Goal: Use online tool/utility: Utilize a website feature to perform a specific function

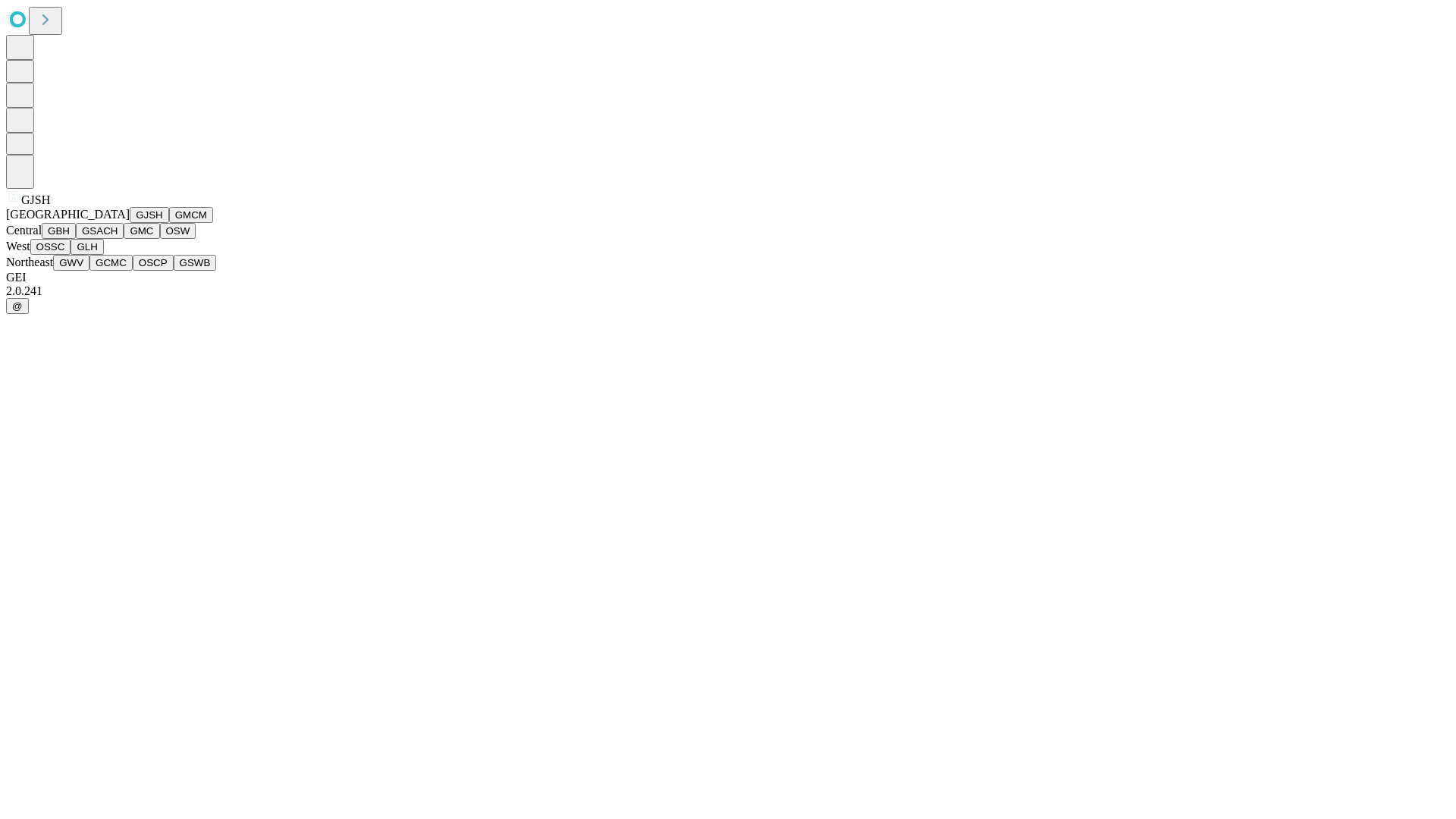
click at [130, 223] on button "GJSH" at bounding box center [150, 215] width 39 height 16
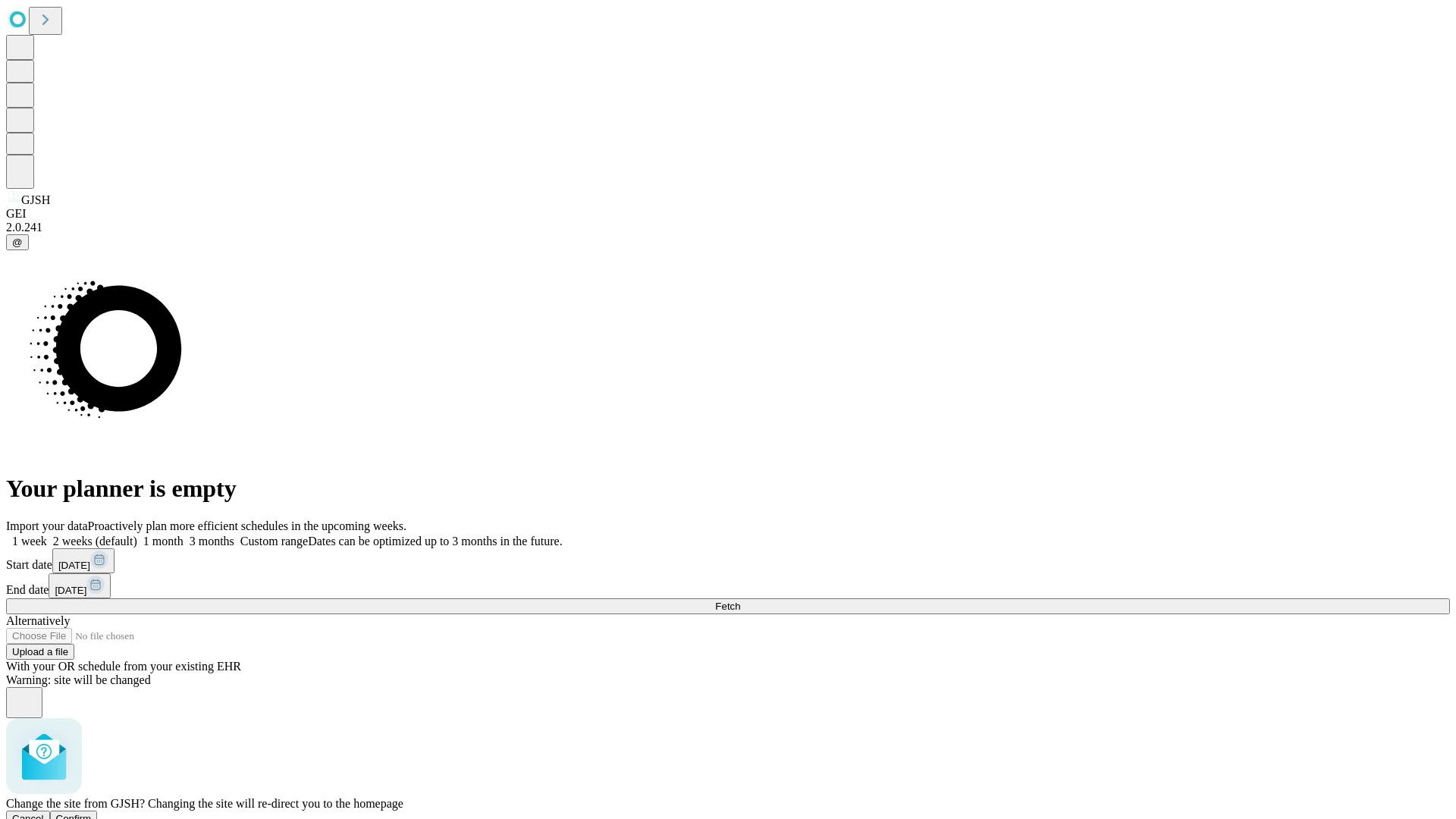
click at [91, 813] on span "Confirm" at bounding box center [74, 818] width 36 height 12
click at [47, 535] on label "1 week" at bounding box center [27, 541] width 41 height 13
click at [740, 600] on span "Fetch" at bounding box center [728, 606] width 25 height 12
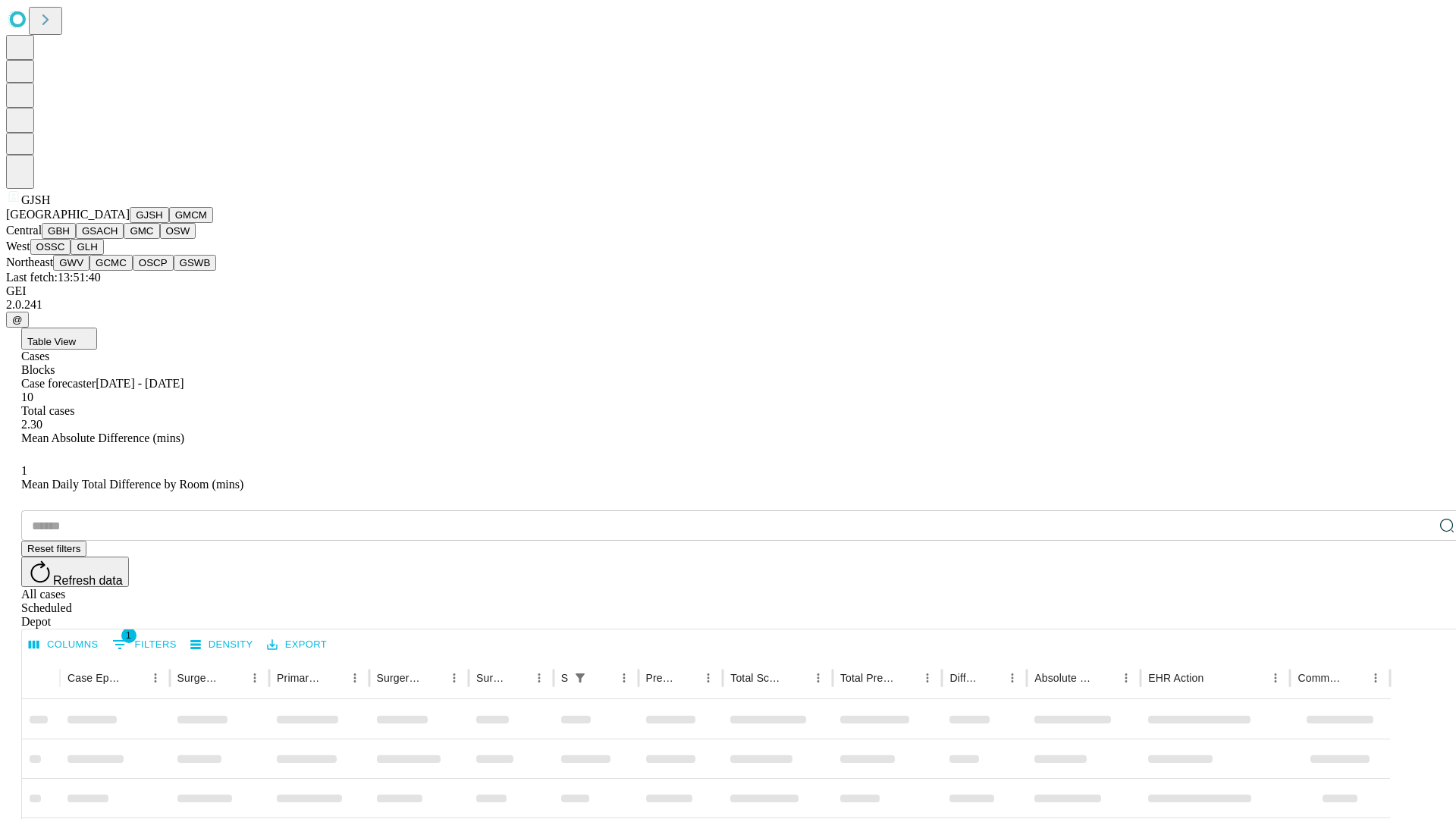
click at [169, 223] on button "GMCM" at bounding box center [191, 215] width 44 height 16
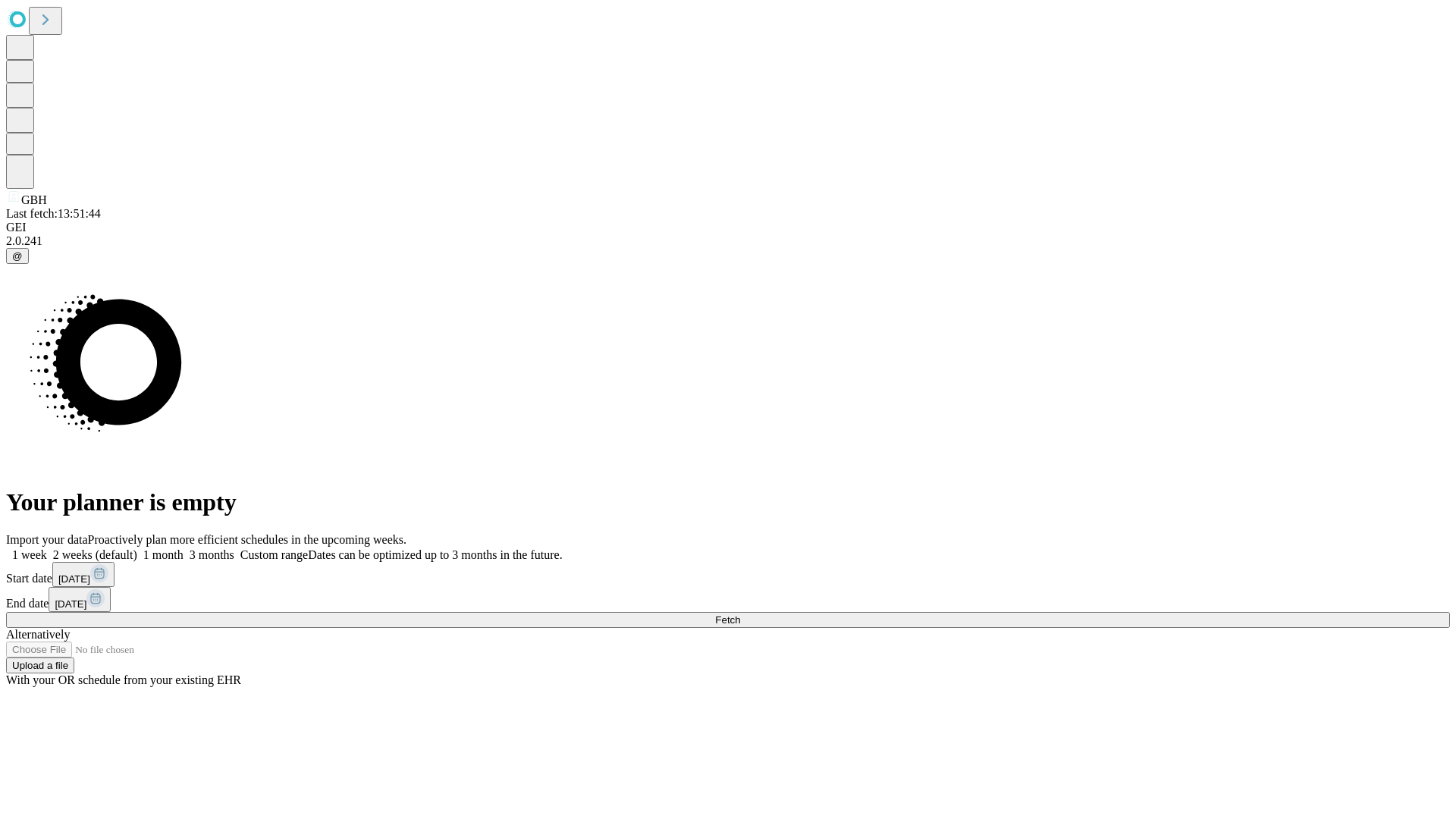
click at [47, 548] on label "1 week" at bounding box center [27, 555] width 41 height 13
click at [740, 614] on span "Fetch" at bounding box center [728, 619] width 25 height 12
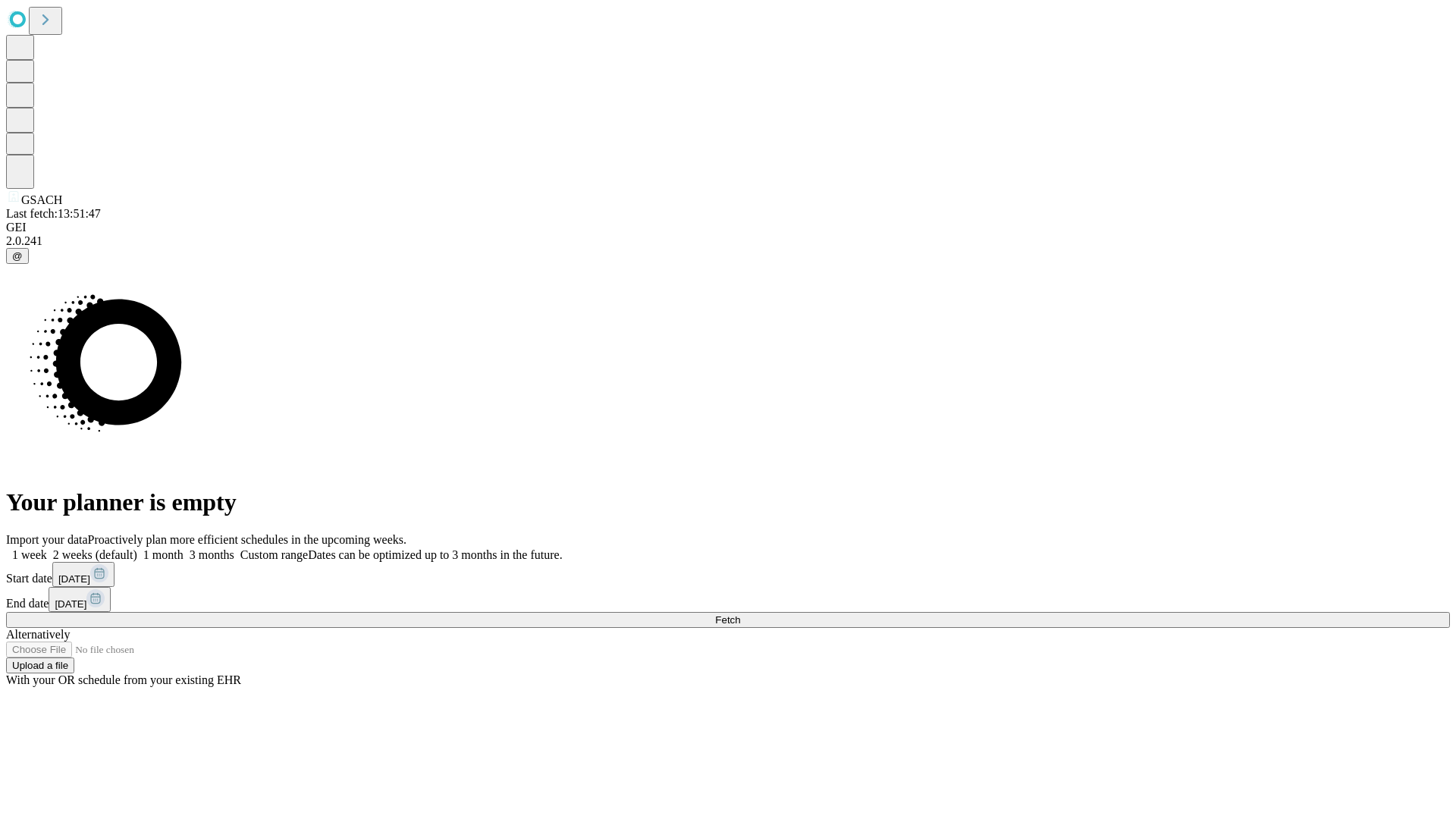
click at [47, 548] on label "1 week" at bounding box center [27, 555] width 41 height 13
click at [740, 614] on span "Fetch" at bounding box center [728, 619] width 25 height 12
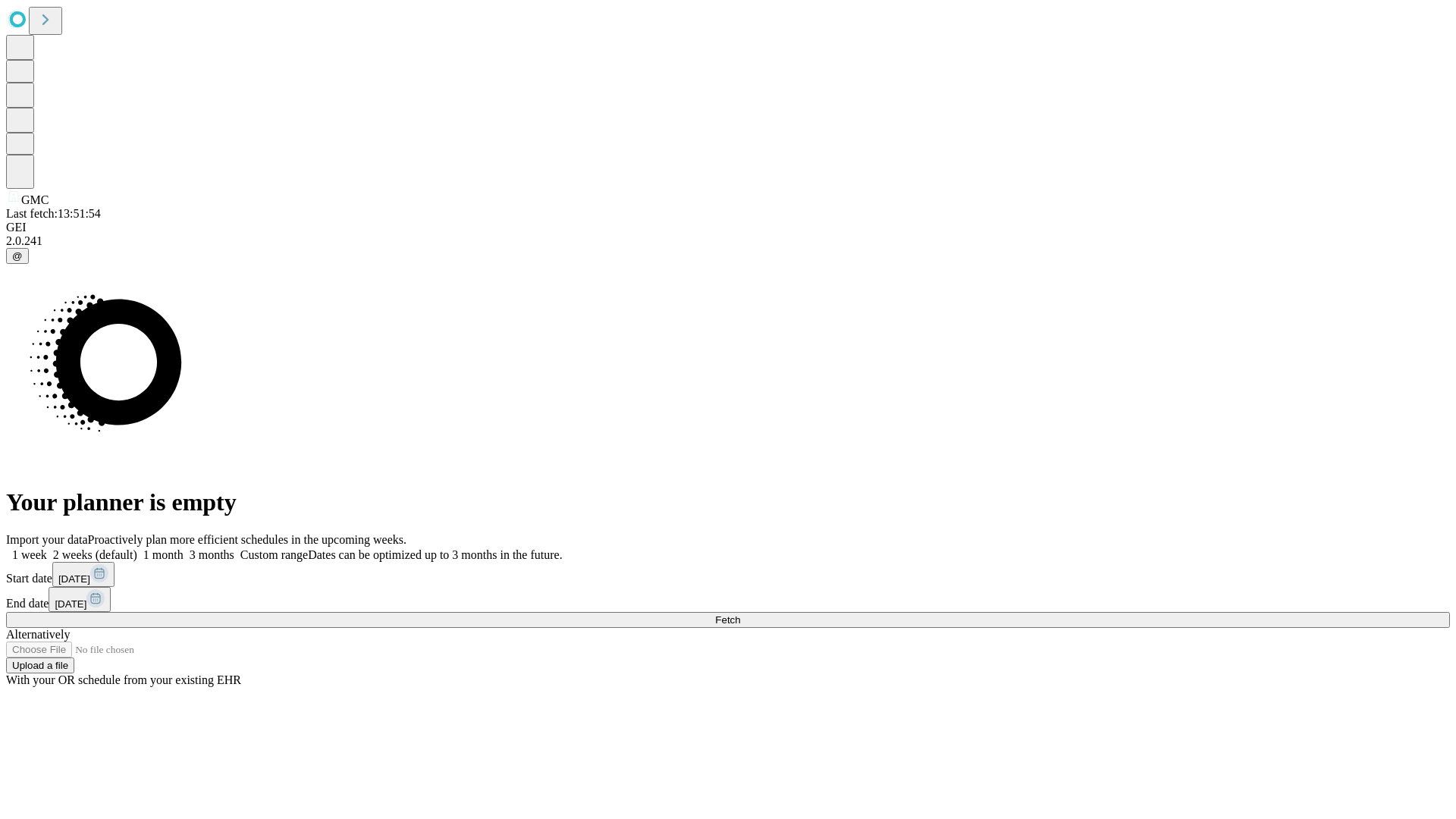
click at [47, 548] on label "1 week" at bounding box center [27, 555] width 41 height 13
click at [740, 614] on span "Fetch" at bounding box center [728, 619] width 25 height 12
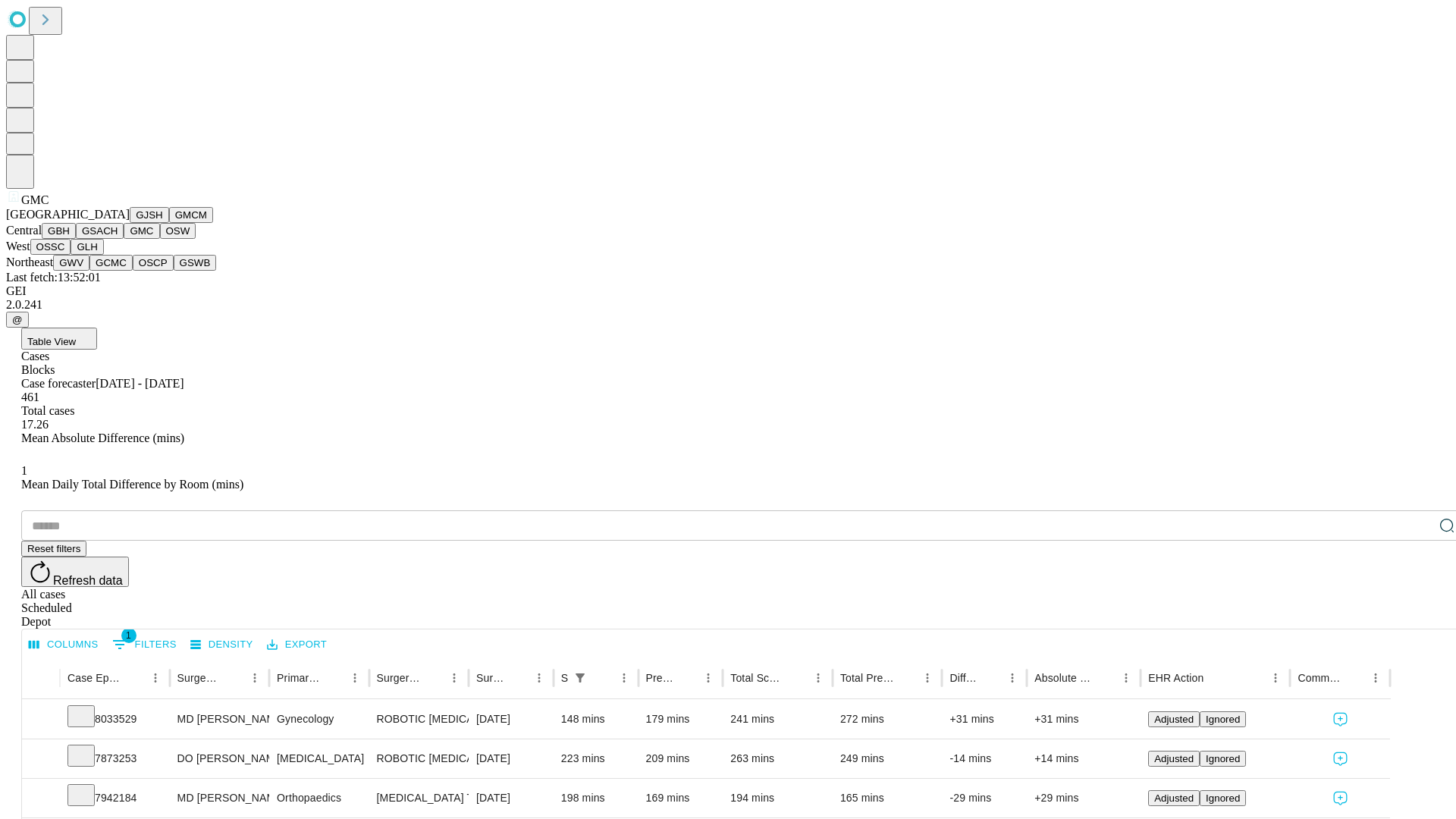
click at [160, 239] on button "OSW" at bounding box center [178, 231] width 37 height 16
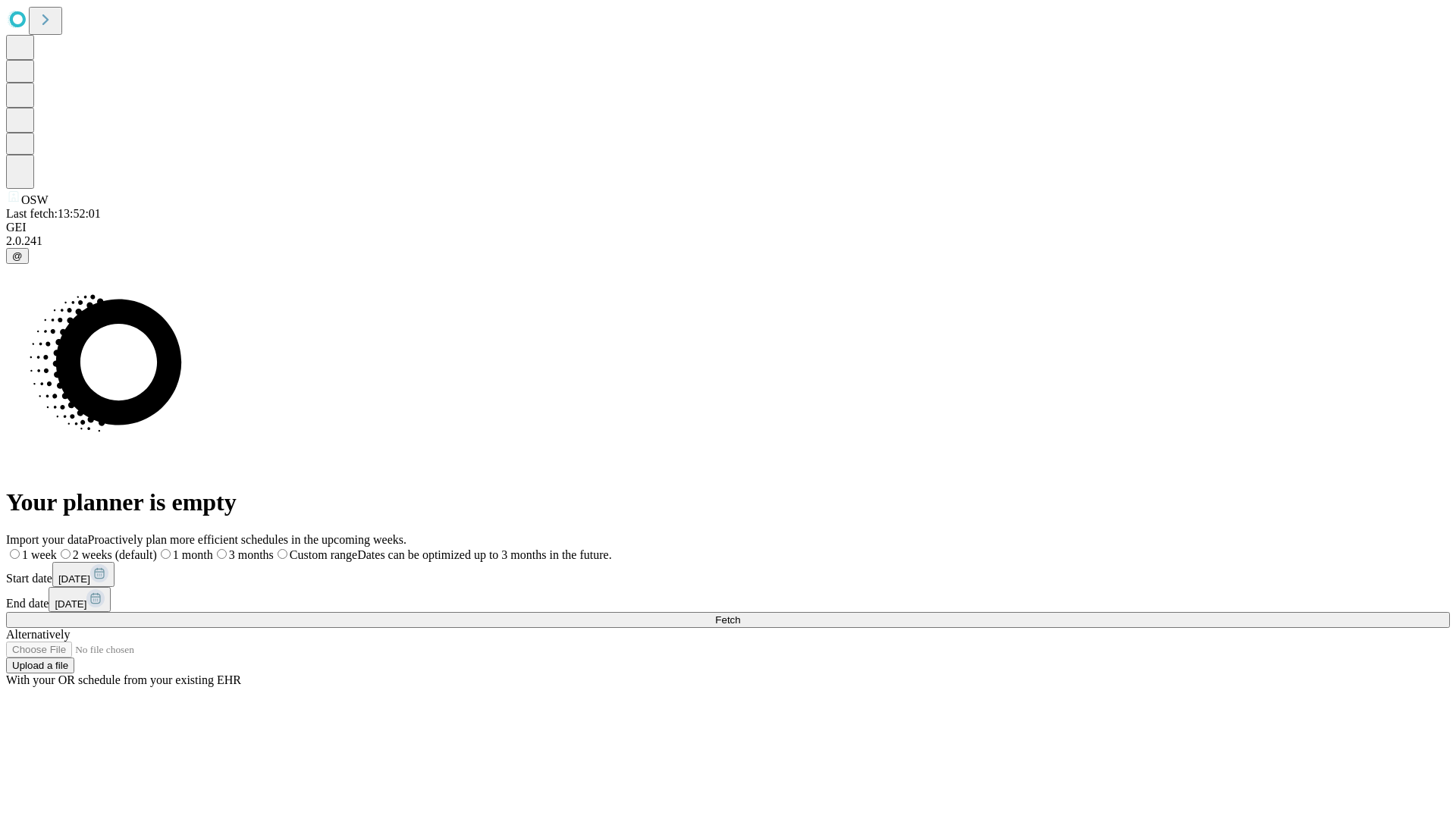
click at [56, 548] on label "1 week" at bounding box center [31, 555] width 51 height 13
click at [740, 614] on span "Fetch" at bounding box center [728, 619] width 25 height 12
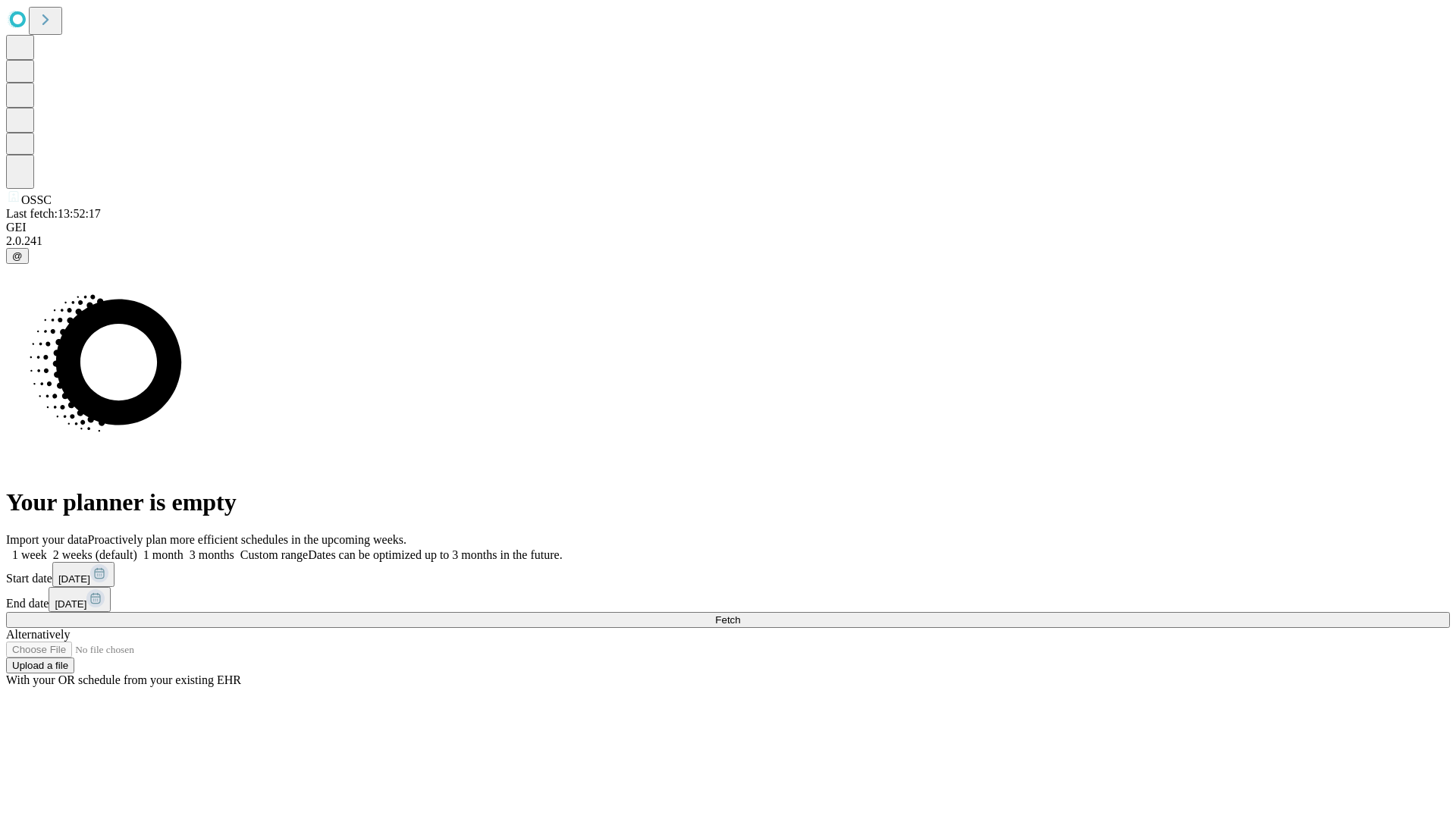
click at [740, 614] on span "Fetch" at bounding box center [728, 619] width 25 height 12
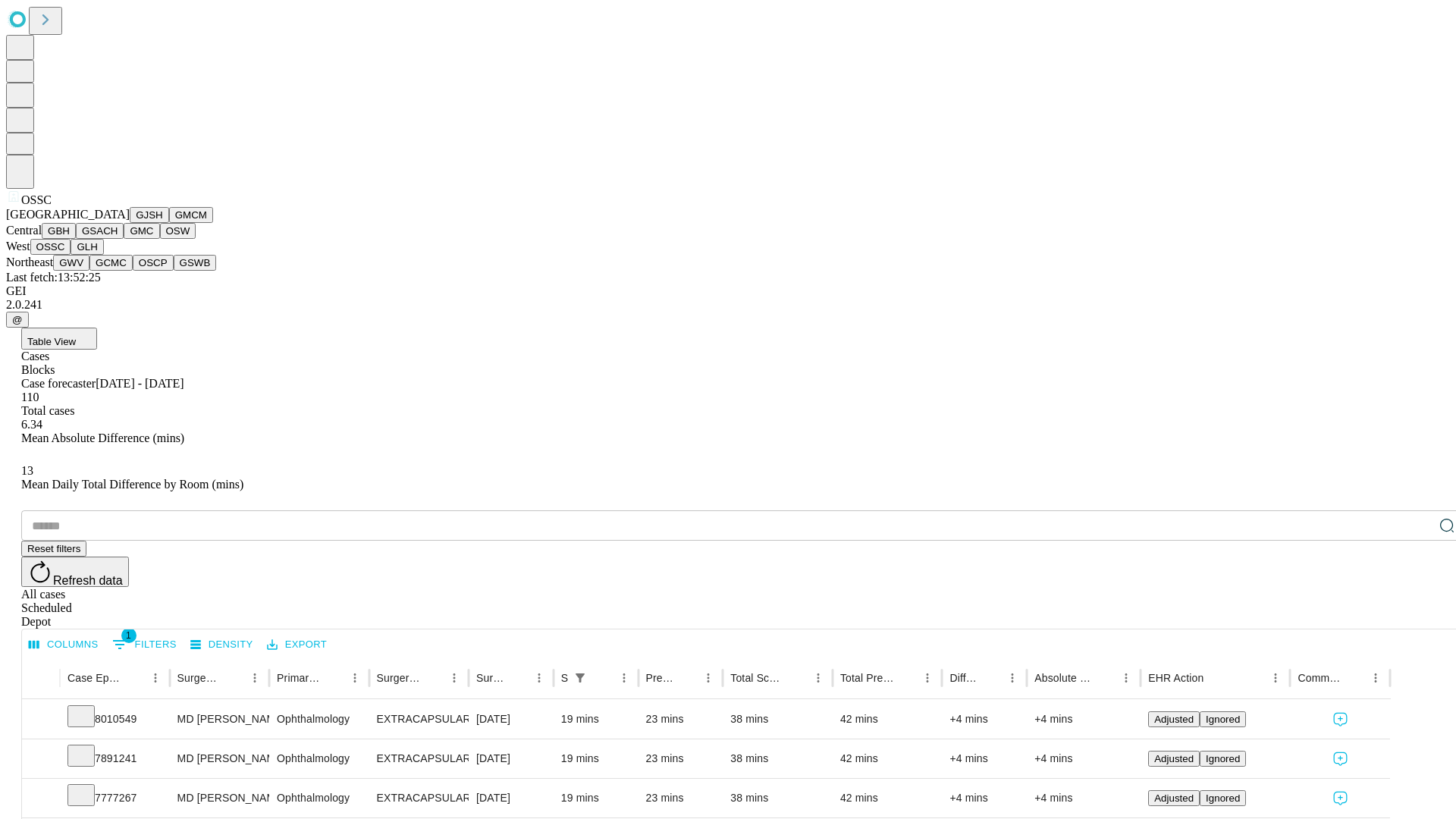
click at [103, 254] on button "GLH" at bounding box center [87, 247] width 32 height 16
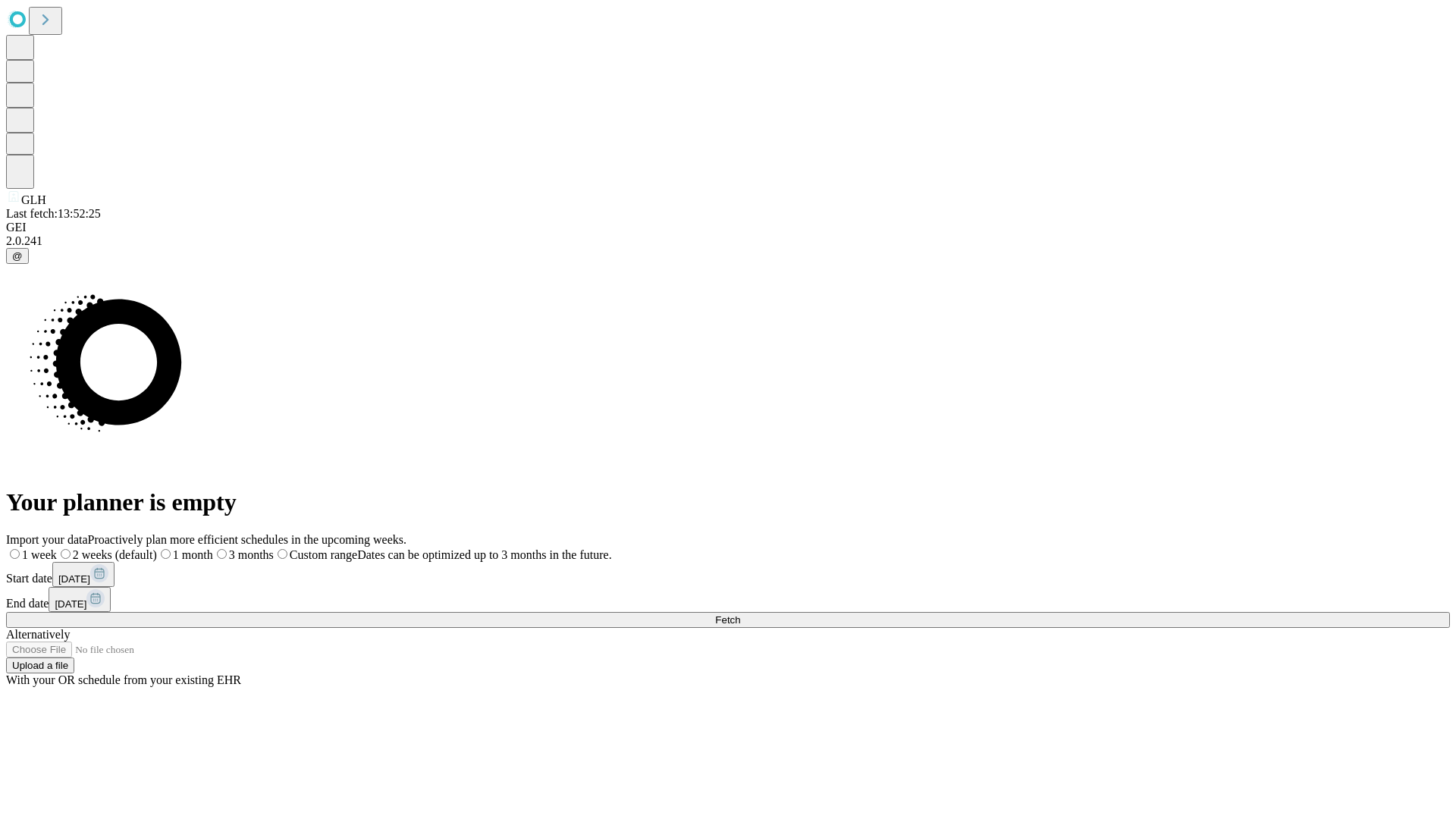
click at [56, 548] on label "1 week" at bounding box center [31, 555] width 51 height 13
click at [740, 614] on span "Fetch" at bounding box center [728, 619] width 25 height 12
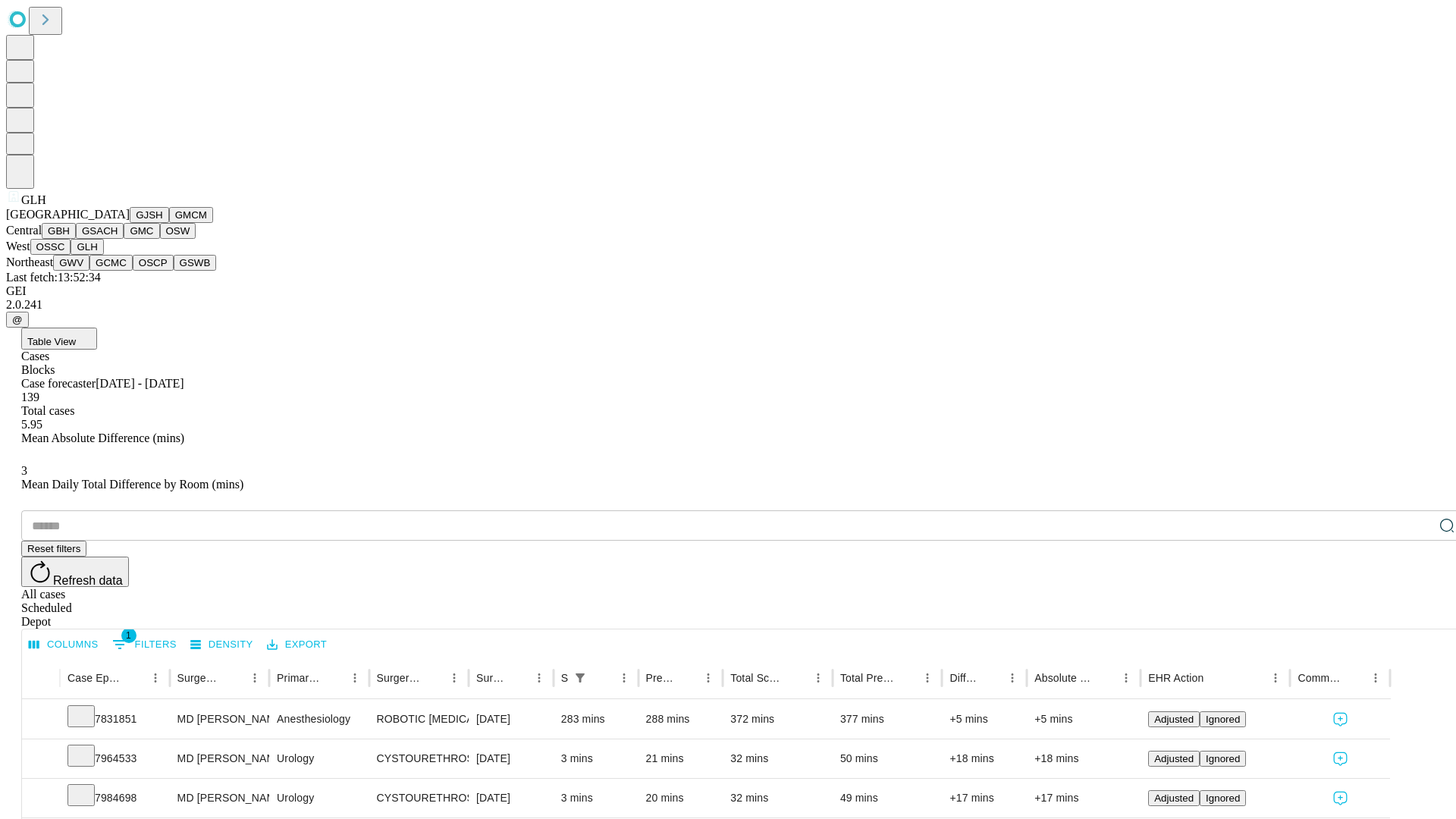
click at [90, 271] on button "GWV" at bounding box center [71, 263] width 37 height 16
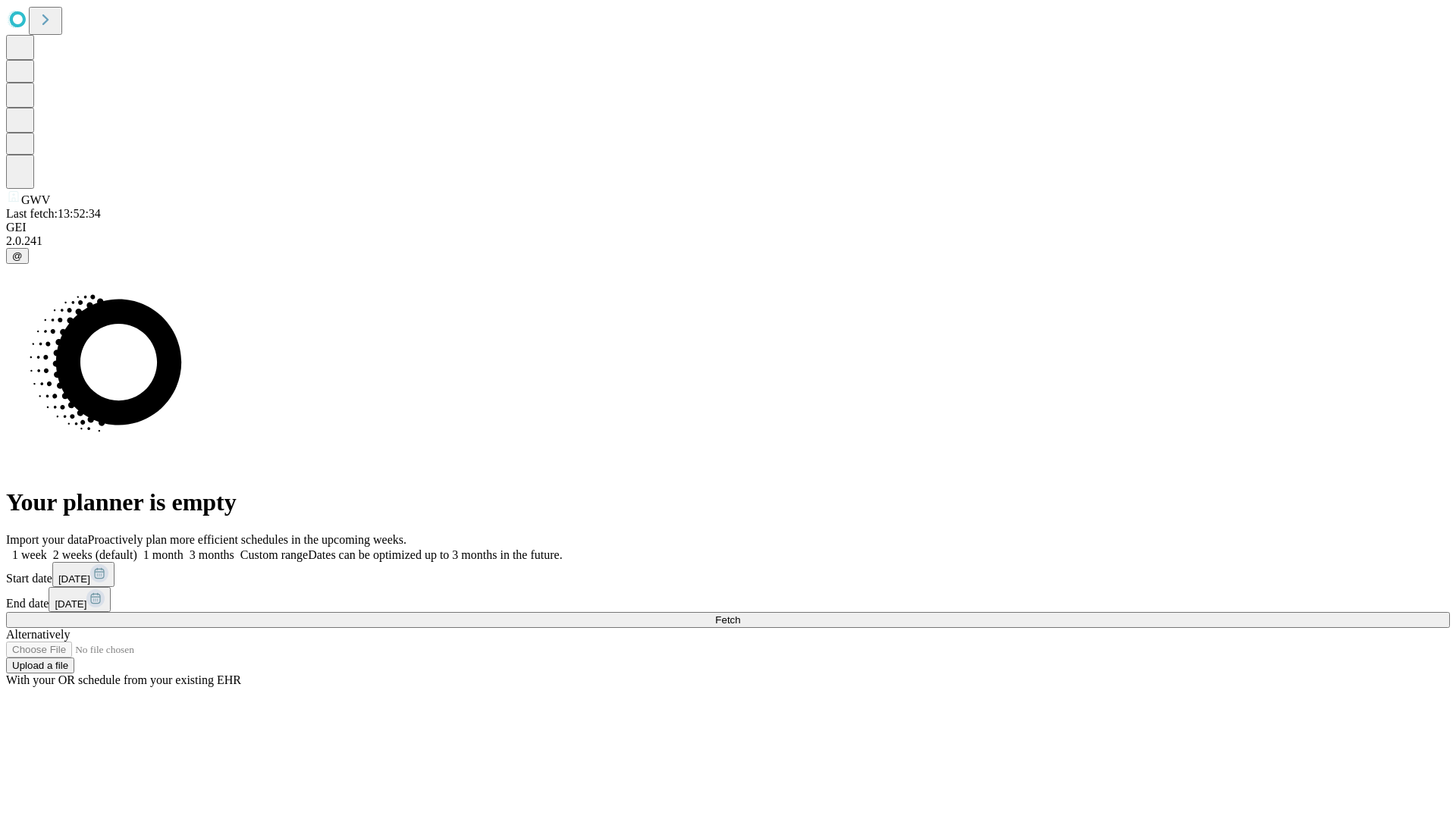
click at [740, 614] on span "Fetch" at bounding box center [728, 619] width 25 height 12
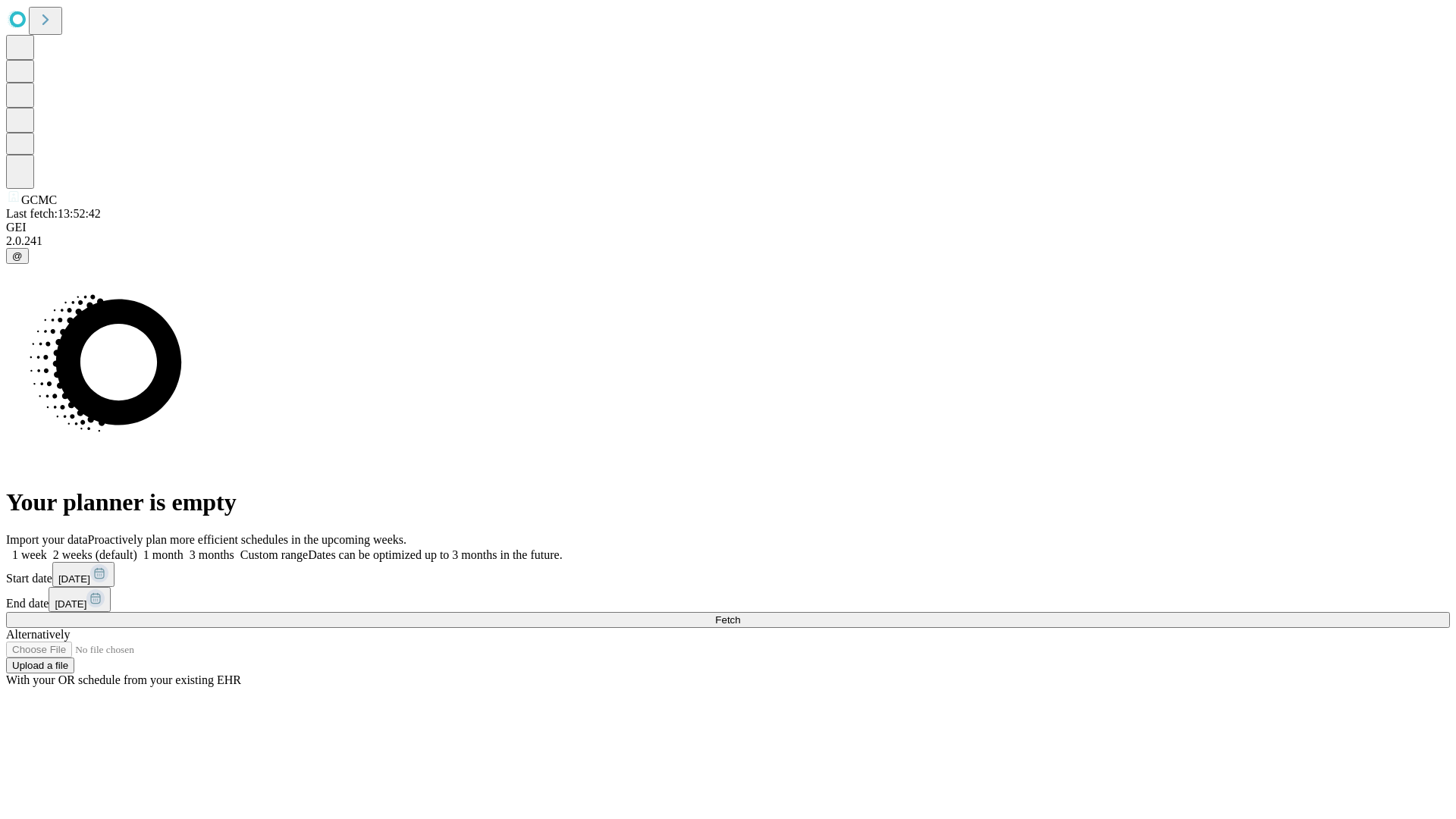
click at [740, 614] on span "Fetch" at bounding box center [728, 619] width 25 height 12
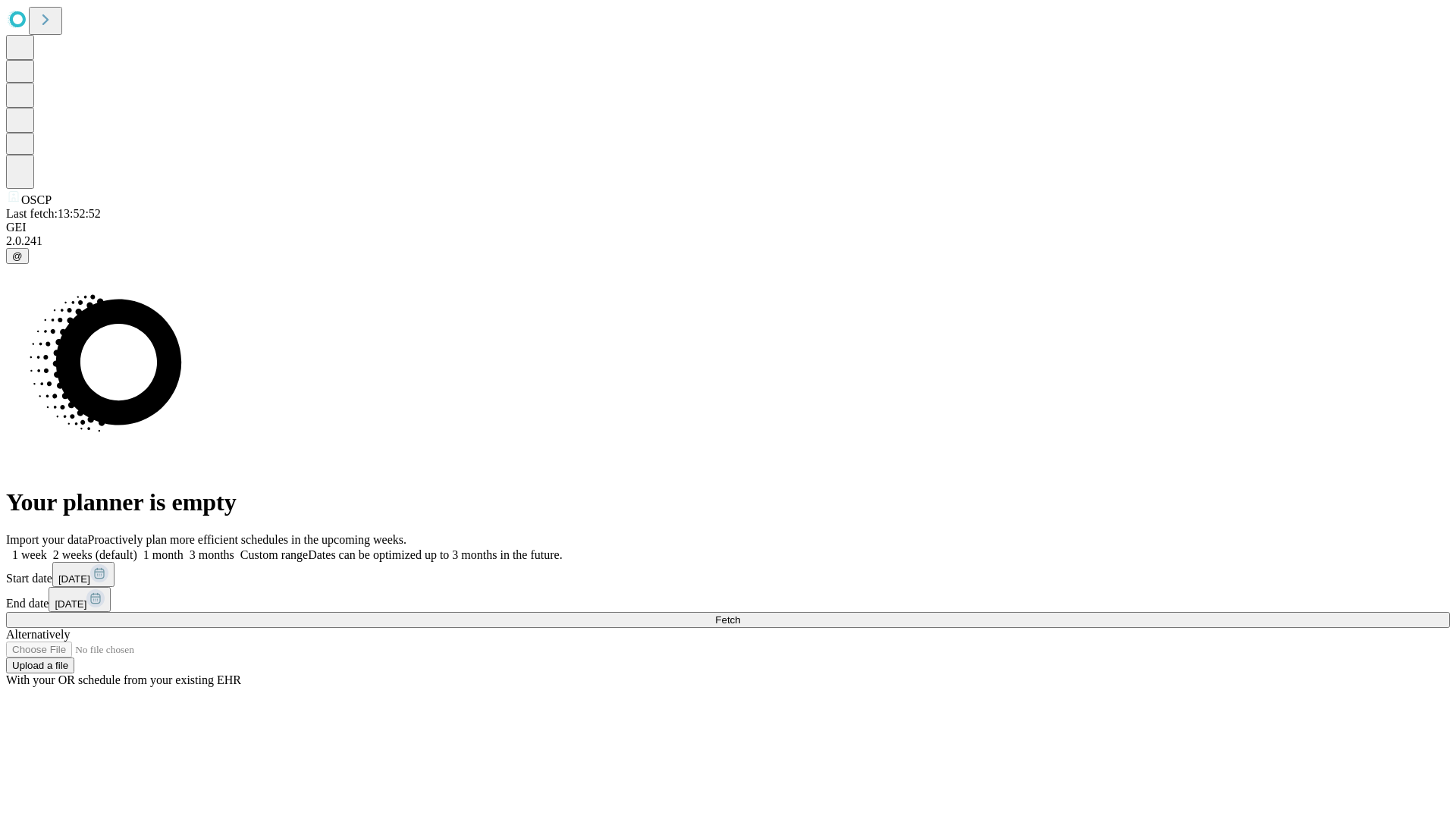
click at [47, 548] on label "1 week" at bounding box center [27, 555] width 41 height 13
click at [740, 614] on span "Fetch" at bounding box center [728, 619] width 25 height 12
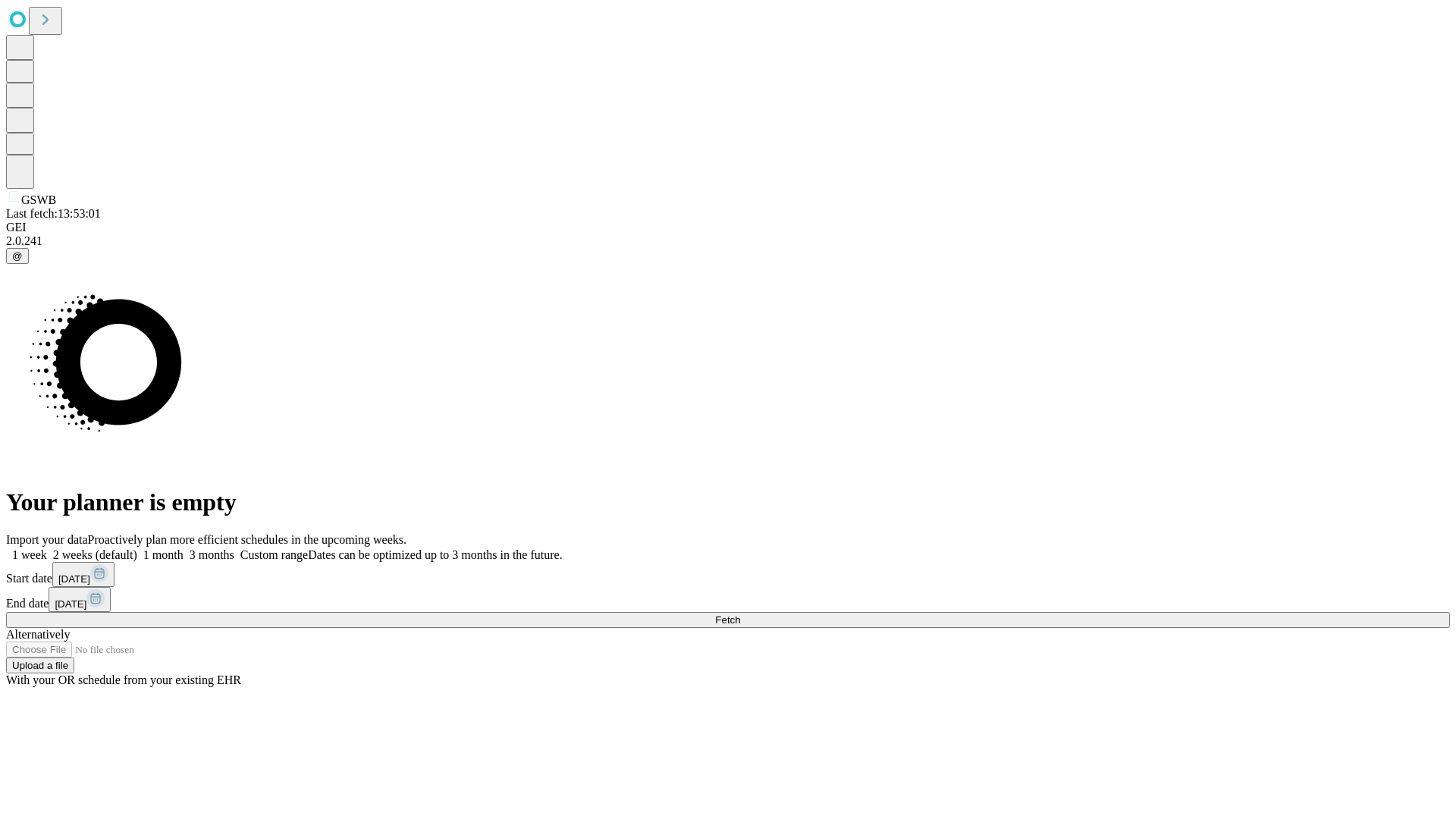
click at [47, 548] on label "1 week" at bounding box center [27, 555] width 41 height 13
click at [740, 614] on span "Fetch" at bounding box center [728, 619] width 25 height 12
